Goal: Task Accomplishment & Management: Manage account settings

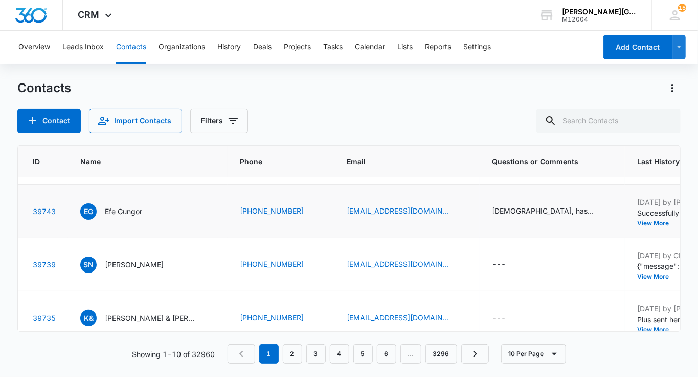
scroll to position [206, 44]
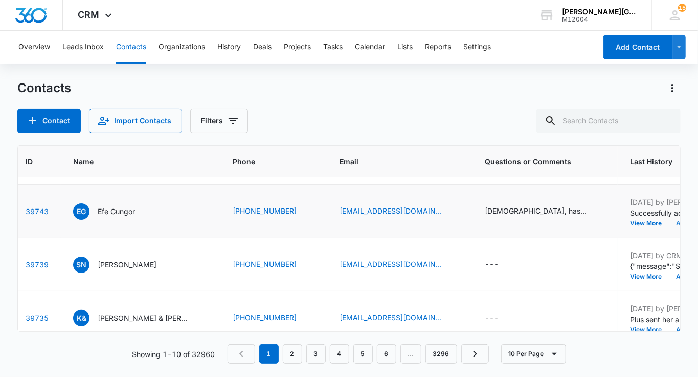
click at [669, 226] on button "Add History" at bounding box center [693, 223] width 49 height 6
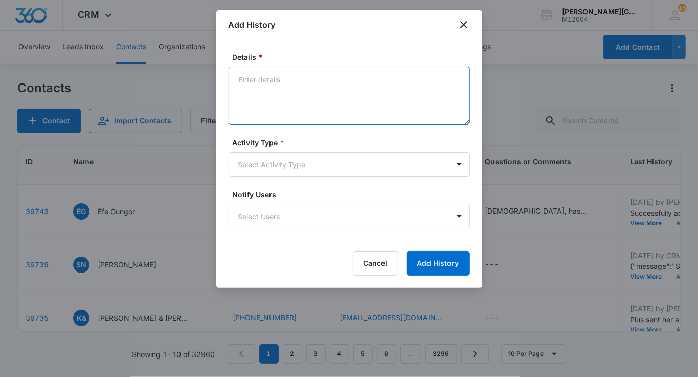
click at [366, 110] on textarea "Details *" at bounding box center [349, 96] width 241 height 58
paste textarea "Lorem Ipsumd, Si ame conse adipisci elit sed doeiu! Tempo in utla etdo Mag aliq…"
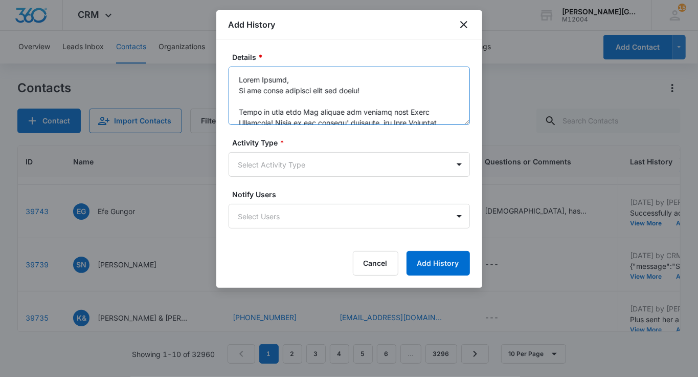
scroll to position [572, 0]
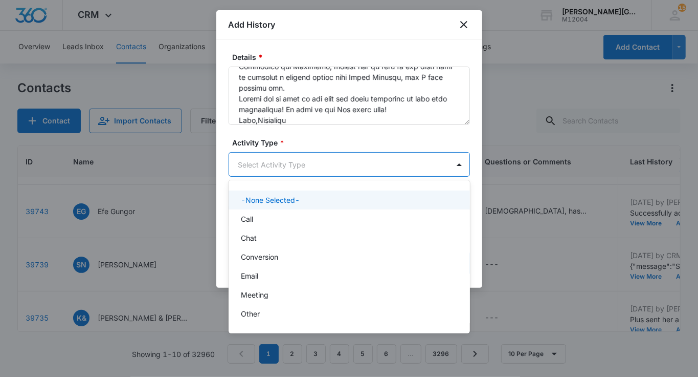
click at [313, 163] on body "CRM Apps Reputation Websites Forms CRM Email Social Shop Payments POS Content A…" at bounding box center [349, 188] width 698 height 377
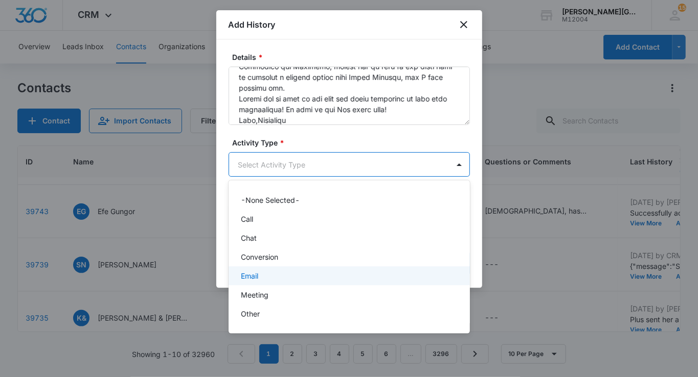
click at [261, 273] on div "Email" at bounding box center [348, 275] width 215 height 11
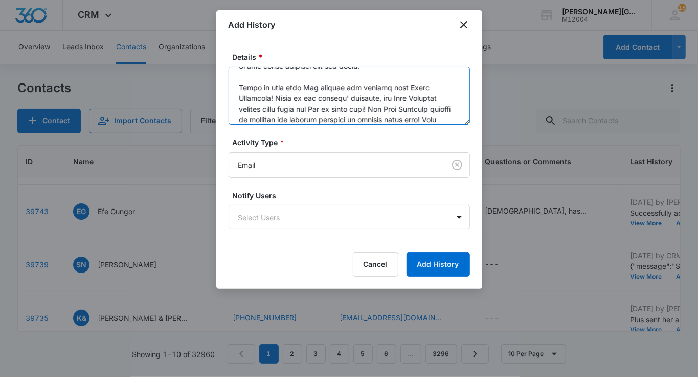
scroll to position [0, 0]
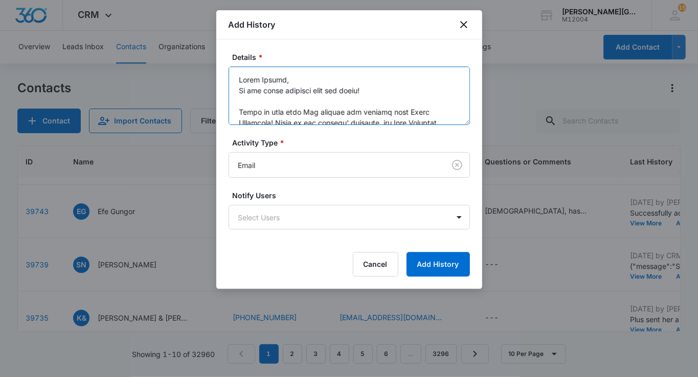
drag, startPoint x: 297, startPoint y: 116, endPoint x: 203, endPoint y: 9, distance: 142.4
click at [203, 9] on body "CRM Apps Reputation Websites Forms CRM Email Social Shop Payments POS Content A…" at bounding box center [349, 188] width 698 height 377
paste textarea "- 8:30 PMFridays: 5:30 PM -"
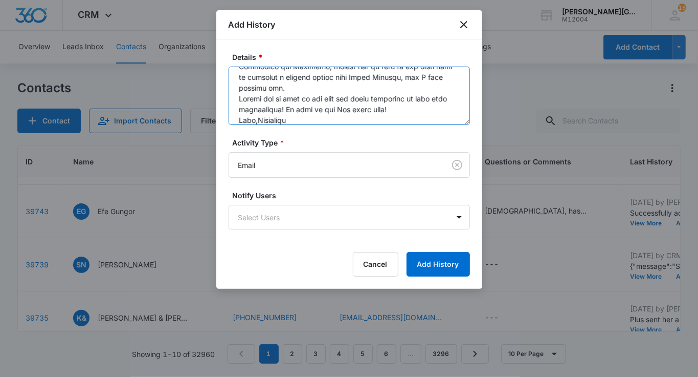
click at [393, 108] on textarea "Details *" at bounding box center [349, 96] width 241 height 58
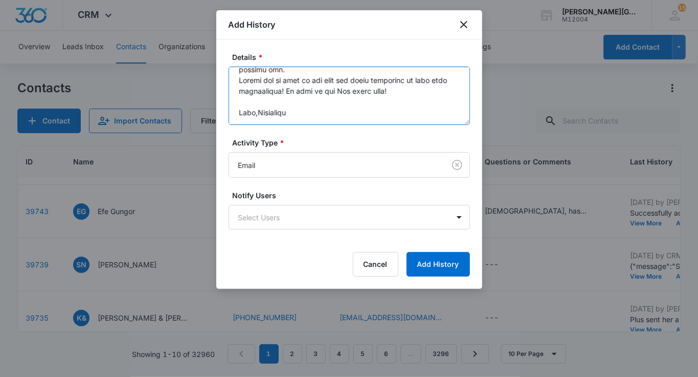
click at [256, 109] on textarea "Details *" at bounding box center [349, 96] width 241 height 58
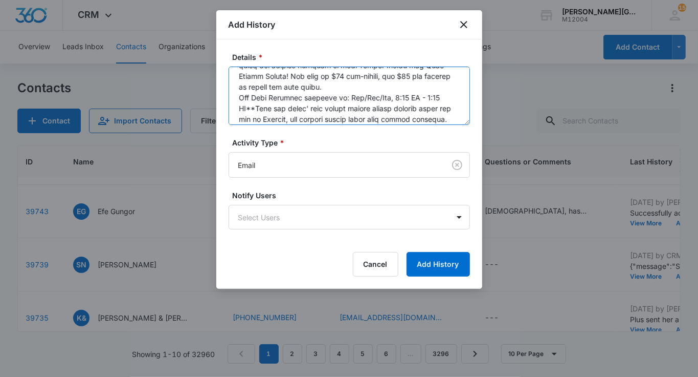
scroll to position [0, 0]
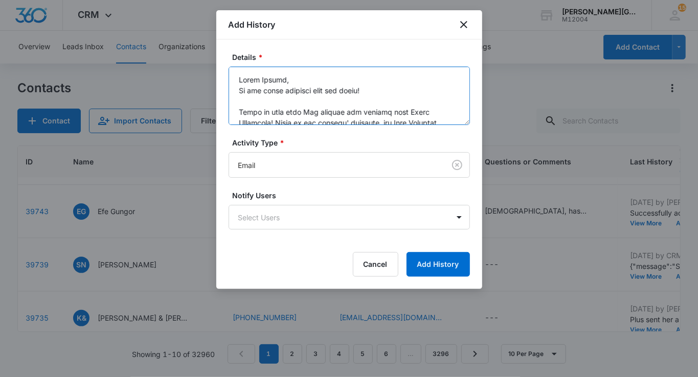
click at [291, 83] on textarea "Details *" at bounding box center [349, 96] width 241 height 58
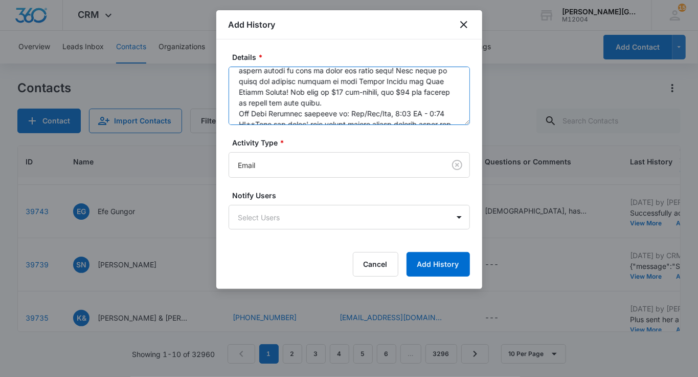
scroll to position [119, 0]
click at [342, 104] on textarea "Details *" at bounding box center [349, 96] width 241 height 58
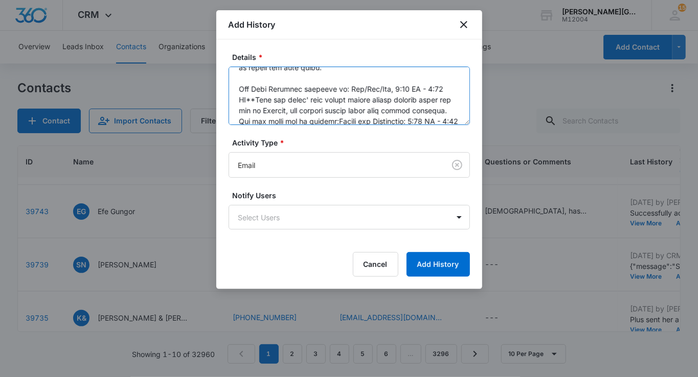
scroll to position [165, 0]
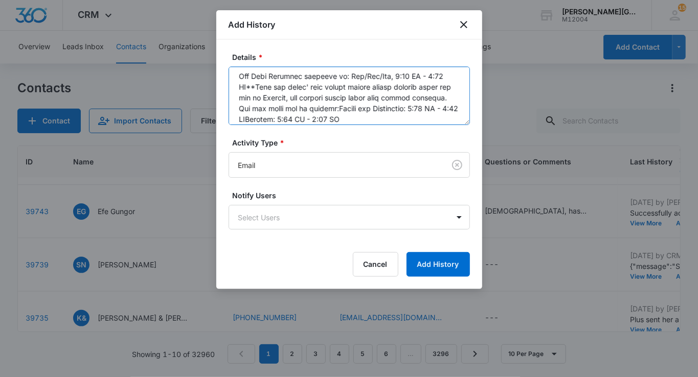
click at [254, 88] on textarea "Details *" at bounding box center [349, 96] width 241 height 58
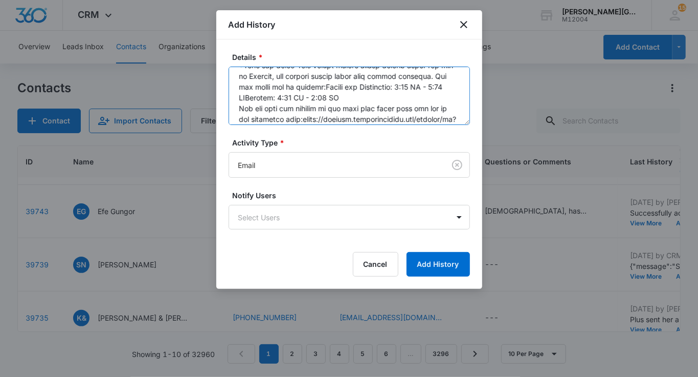
click at [325, 97] on textarea "Details *" at bounding box center [349, 96] width 241 height 58
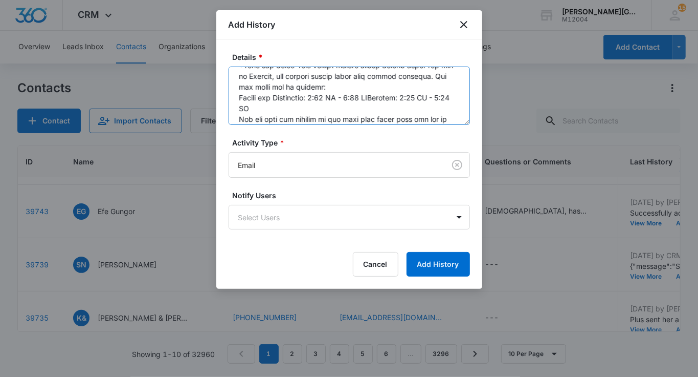
scroll to position [218, 0]
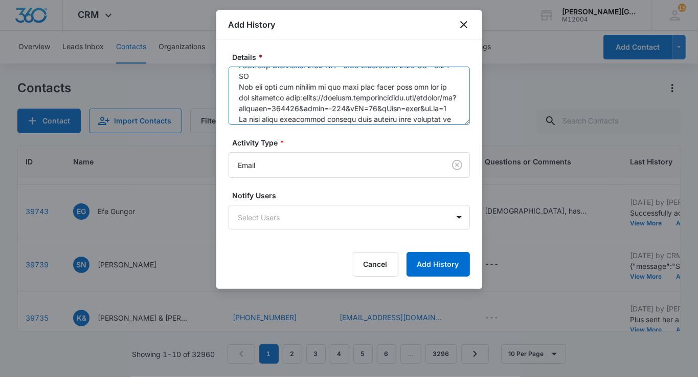
click at [393, 77] on textarea "Details *" at bounding box center [349, 96] width 241 height 58
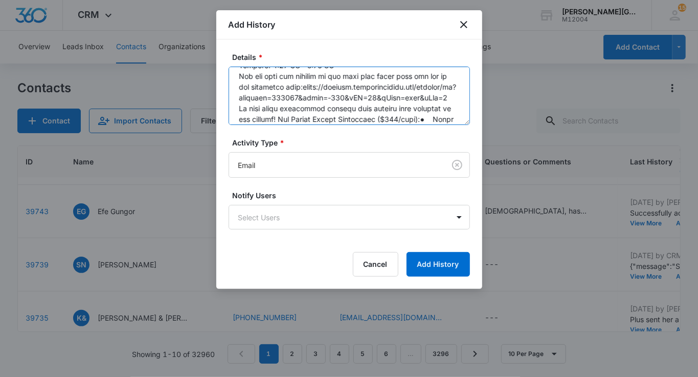
click at [334, 74] on textarea "Details *" at bounding box center [349, 96] width 241 height 58
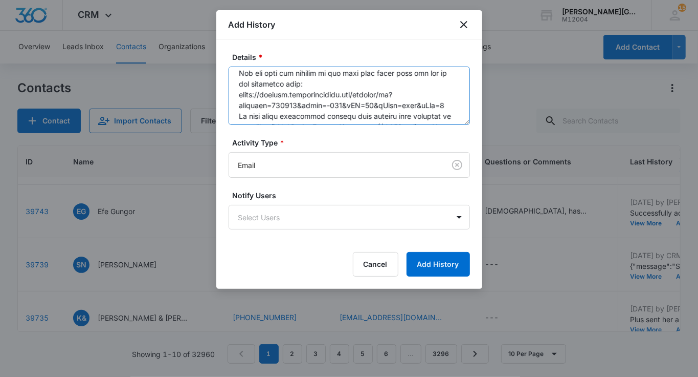
scroll to position [264, 0]
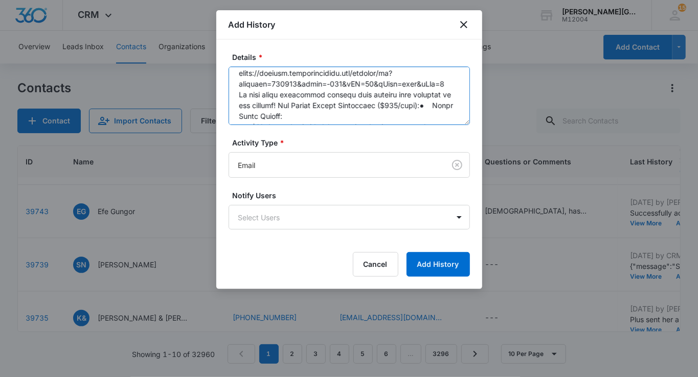
click at [457, 92] on textarea "Details *" at bounding box center [349, 96] width 241 height 58
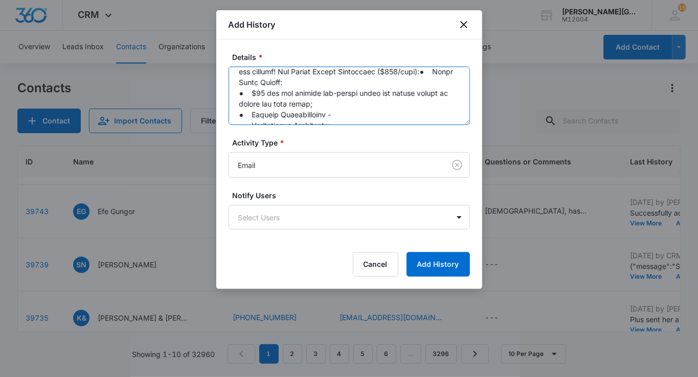
scroll to position [312, 0]
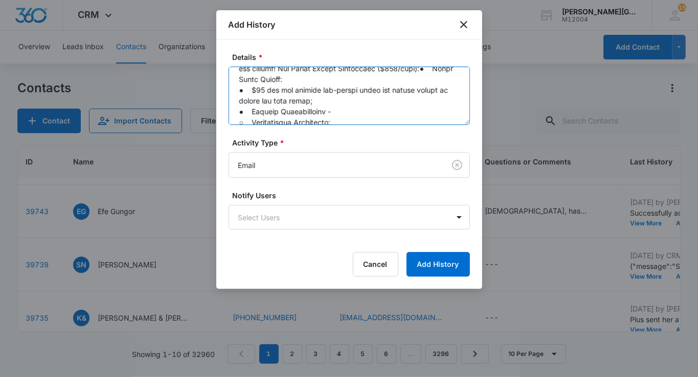
click at [429, 80] on textarea "Details *" at bounding box center [349, 96] width 241 height 58
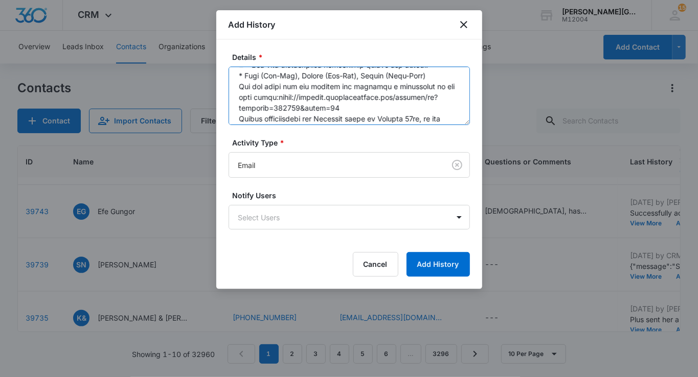
scroll to position [383, 0]
click at [428, 88] on textarea "Details *" at bounding box center [349, 96] width 241 height 58
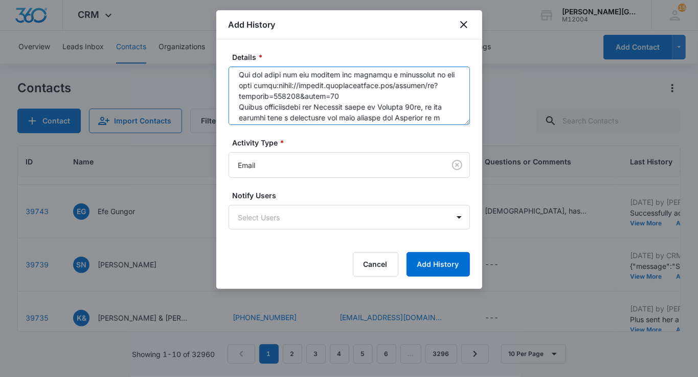
click at [347, 96] on textarea "Details *" at bounding box center [349, 96] width 241 height 58
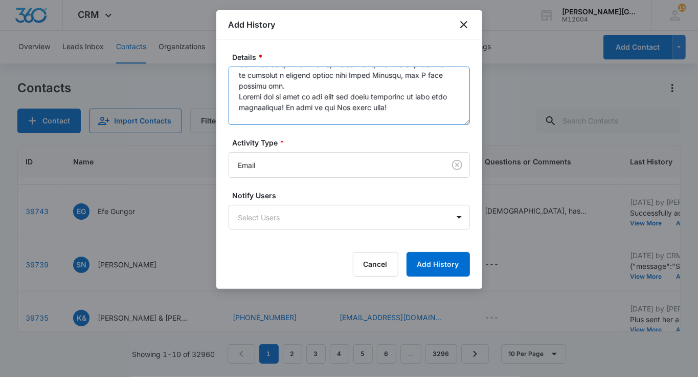
scroll to position [666, 0]
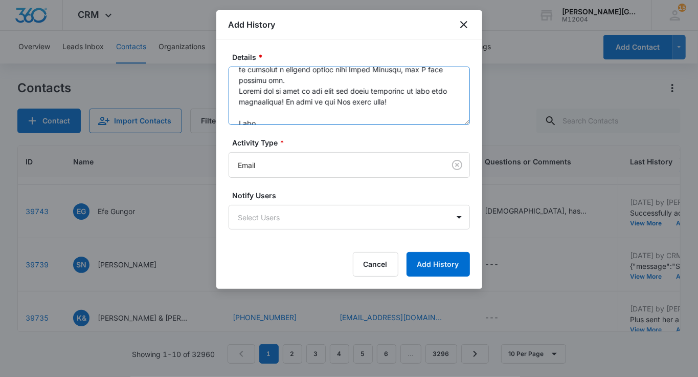
click at [369, 85] on textarea "Details *" at bounding box center [349, 96] width 241 height 58
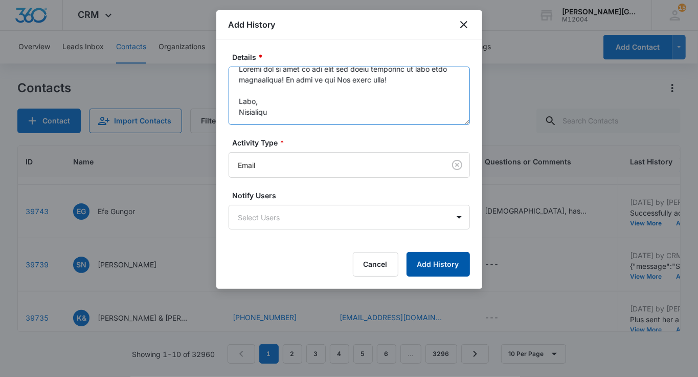
type textarea "Lorem Ipsumd, Si ame conse adipisci elit sed doeiu! Tempo in utla etdo Mag aliq…"
click at [444, 264] on button "Add History" at bounding box center [438, 264] width 63 height 25
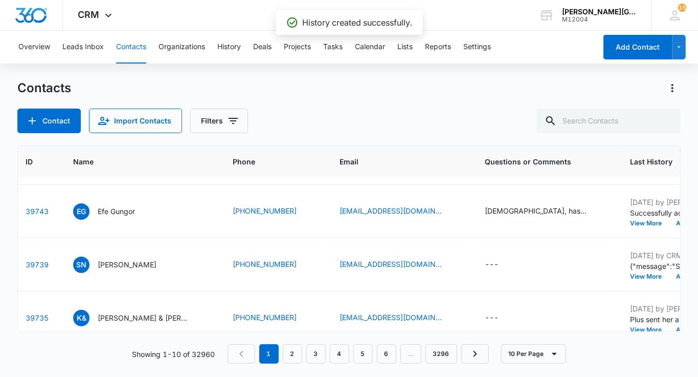
click at [111, 216] on p "Efe Gungor" at bounding box center [116, 211] width 37 height 11
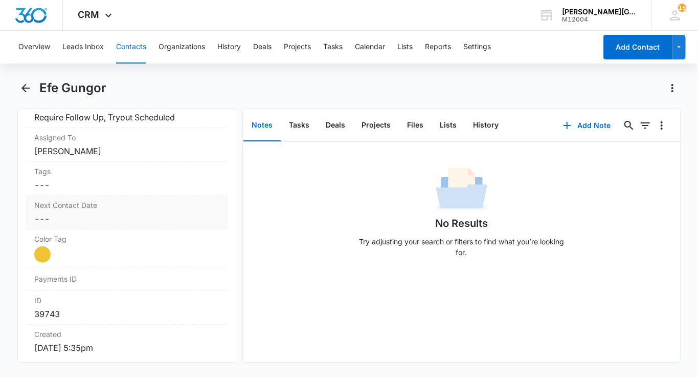
click at [76, 212] on dd "Cancel Save Changes ---" at bounding box center [126, 218] width 185 height 12
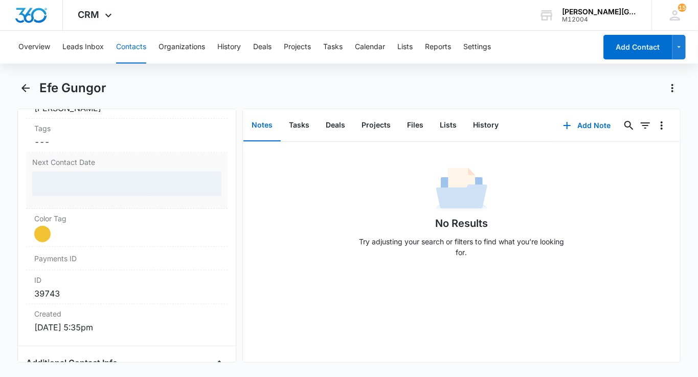
scroll to position [545, 0]
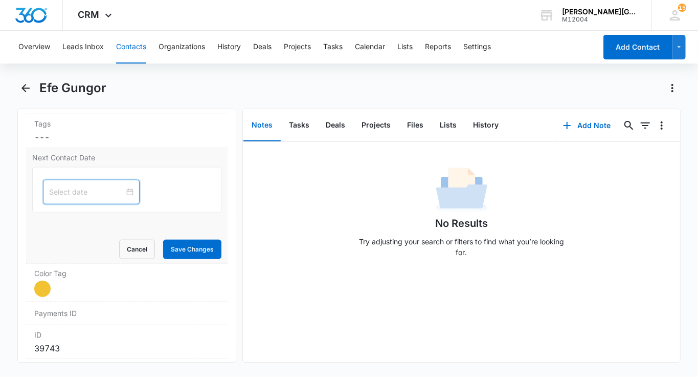
click at [91, 188] on input at bounding box center [86, 191] width 75 height 11
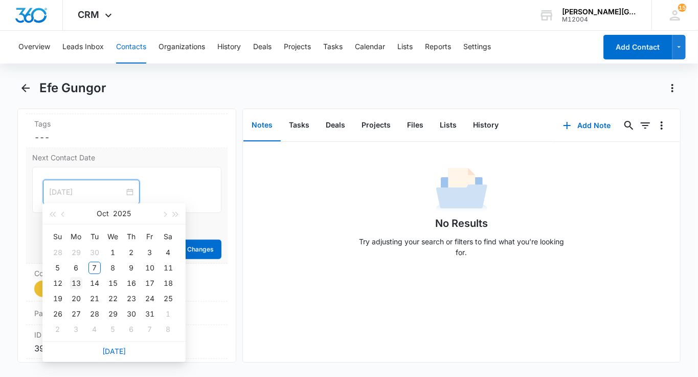
type input "[DATE]"
click at [80, 282] on div "13" at bounding box center [76, 283] width 12 height 12
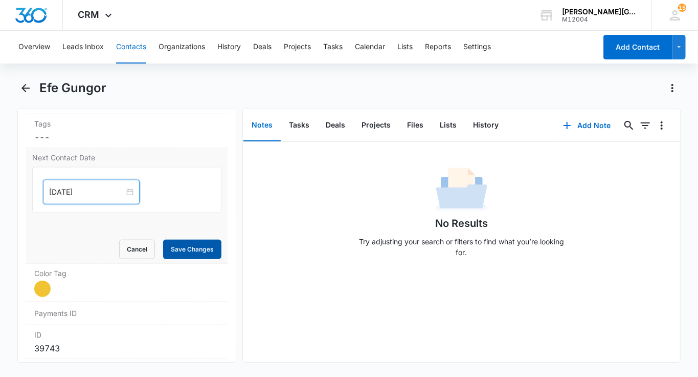
click at [203, 241] on button "Save Changes" at bounding box center [192, 248] width 58 height 19
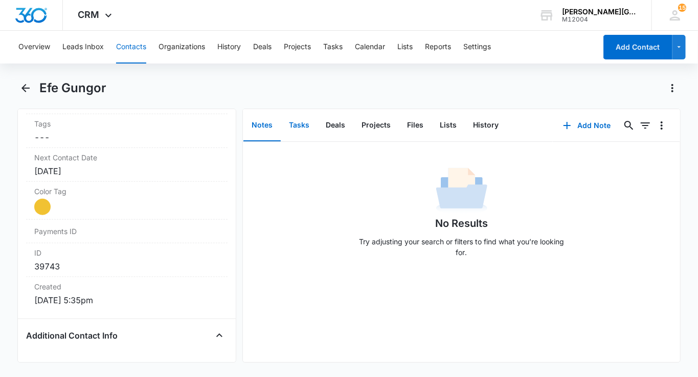
click at [300, 124] on button "Tasks" at bounding box center [299, 125] width 37 height 32
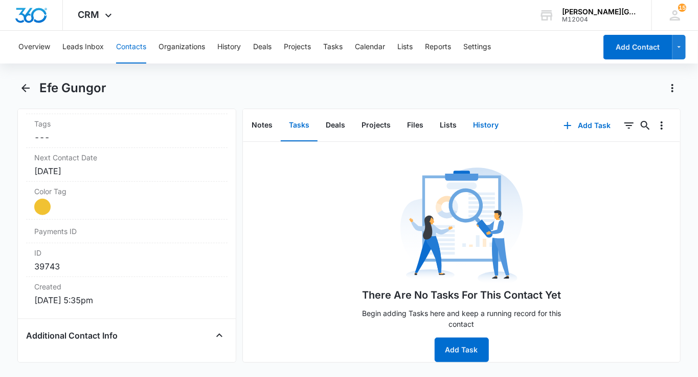
click at [472, 127] on button "History" at bounding box center [486, 125] width 42 height 32
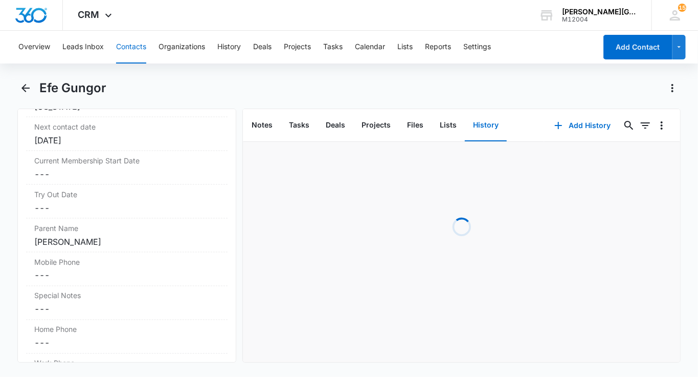
scroll to position [772, 0]
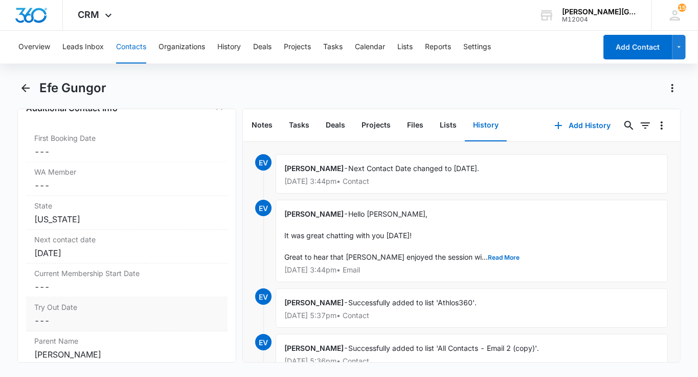
click at [76, 314] on dd "Cancel Save Changes ---" at bounding box center [126, 320] width 185 height 12
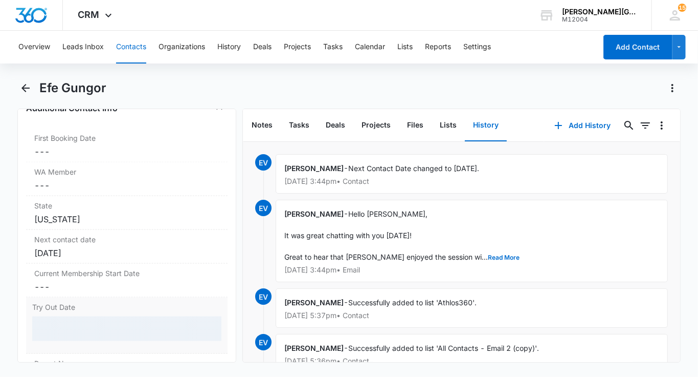
scroll to position [811, 0]
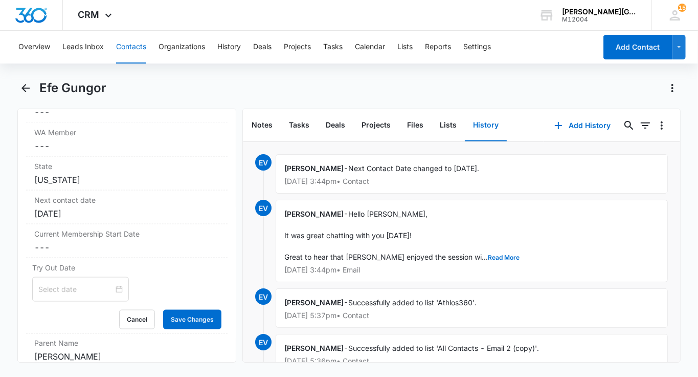
click at [66, 291] on div at bounding box center [80, 289] width 97 height 25
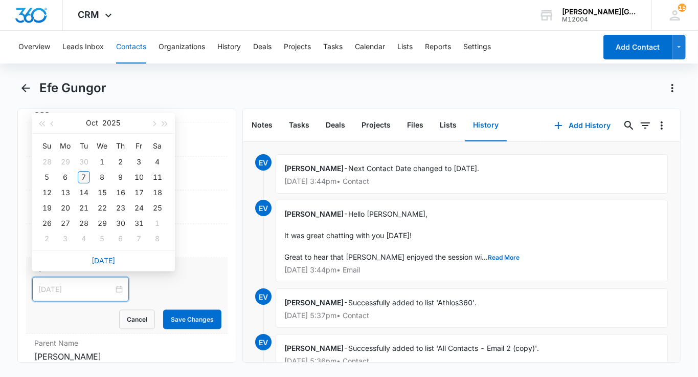
click at [86, 179] on div "7" at bounding box center [84, 177] width 12 height 12
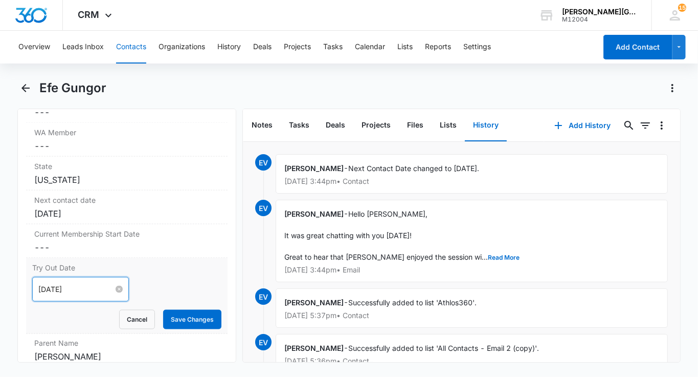
click at [70, 283] on input "[DATE]" at bounding box center [75, 288] width 75 height 11
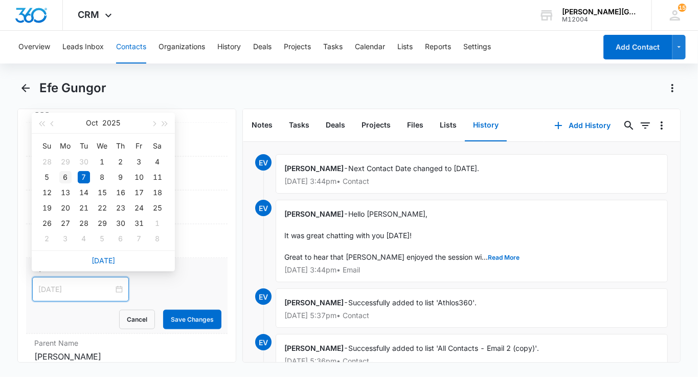
type input "[DATE]"
click at [67, 173] on div "6" at bounding box center [65, 177] width 12 height 12
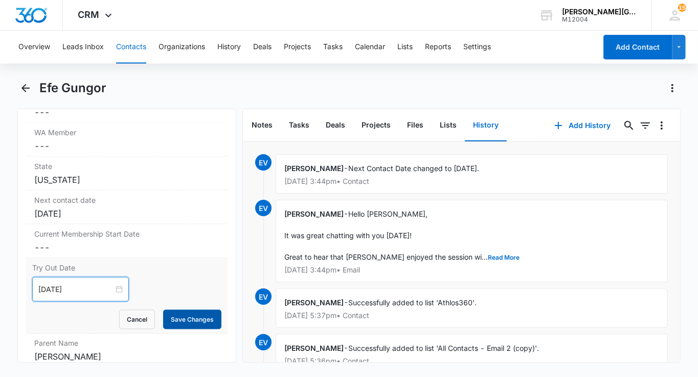
click at [192, 310] on button "Save Changes" at bounding box center [192, 319] width 58 height 19
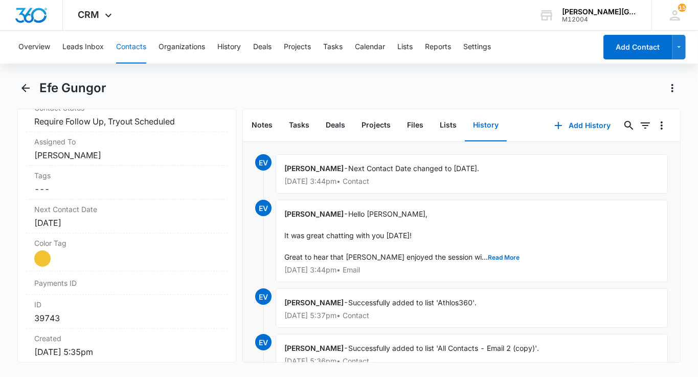
scroll to position [472, 0]
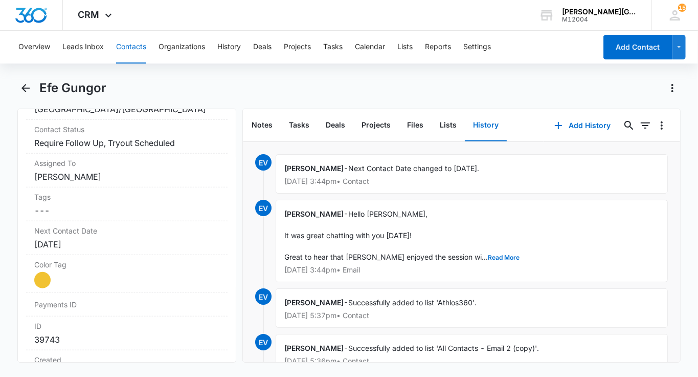
click at [124, 52] on button "Contacts" at bounding box center [131, 47] width 30 height 33
